Goal: Check status

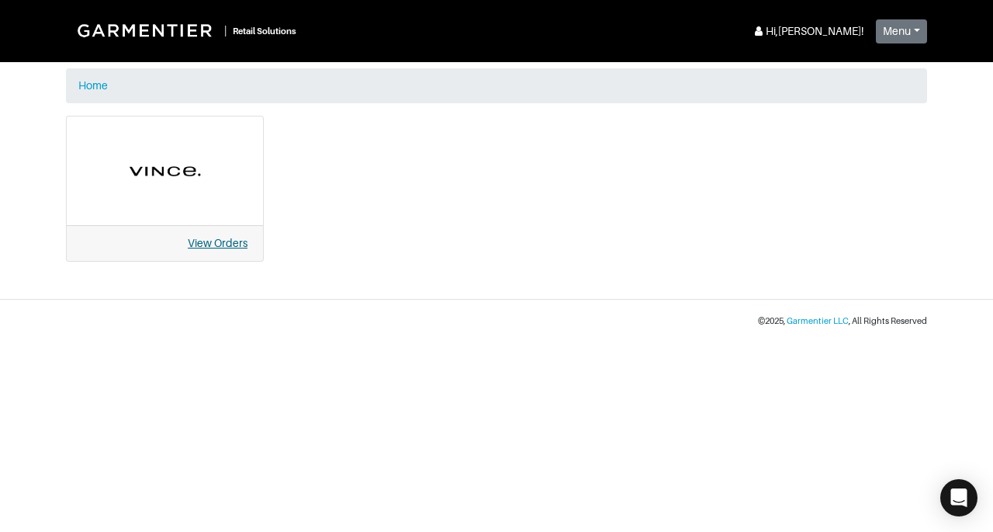
click at [225, 241] on link "View Orders" at bounding box center [218, 243] width 60 height 12
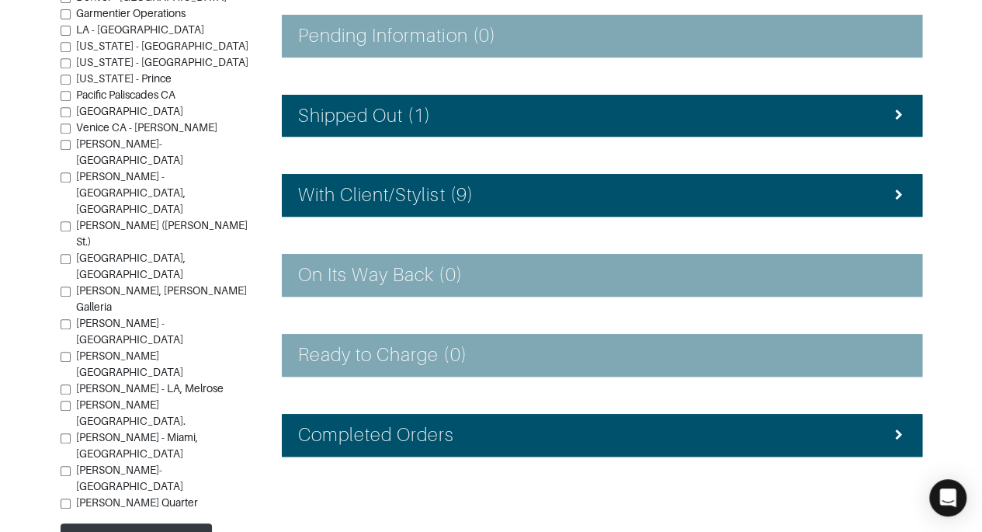
scroll to position [332, 0]
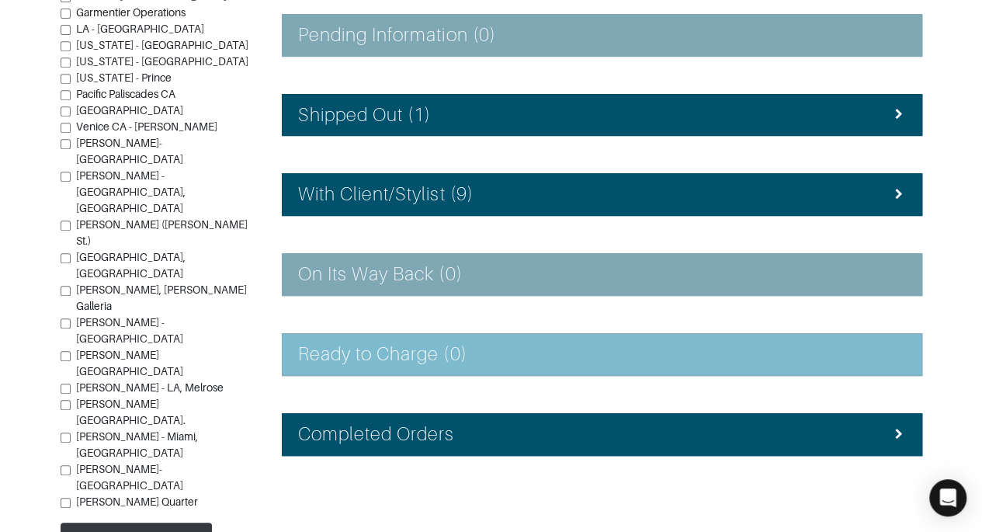
click at [347, 348] on h4 "Ready to Charge (0)" at bounding box center [382, 354] width 169 height 23
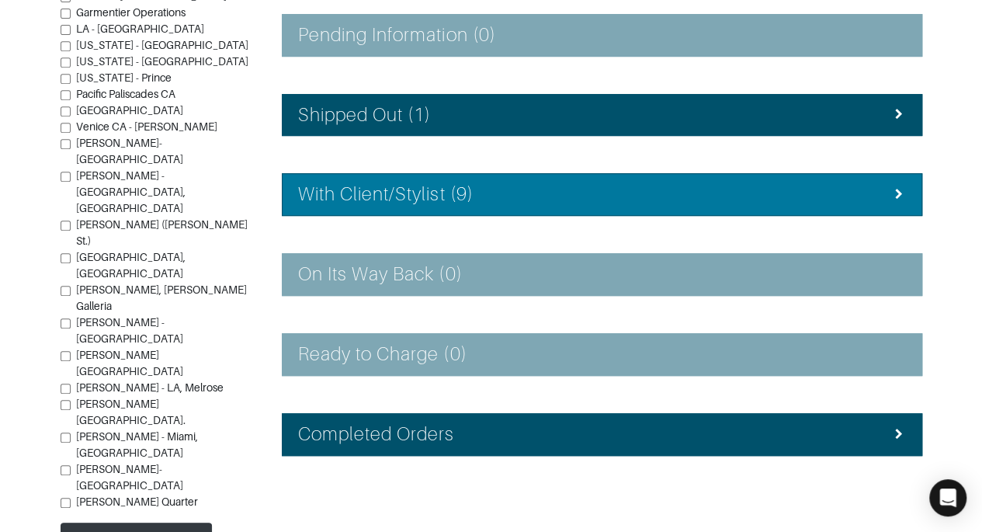
click at [347, 192] on h4 "With Client/Stylist (9)" at bounding box center [385, 194] width 175 height 23
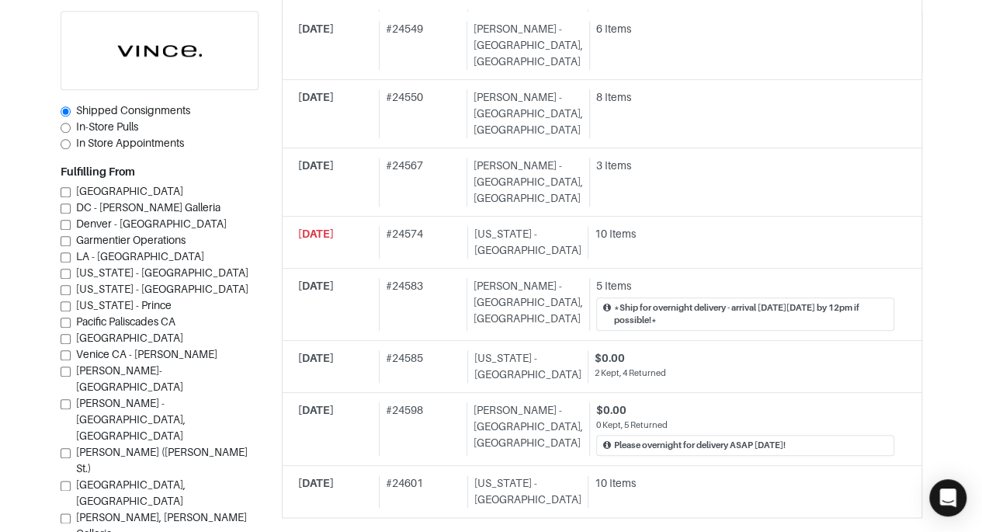
scroll to position [645, 0]
